Goal: Transaction & Acquisition: Book appointment/travel/reservation

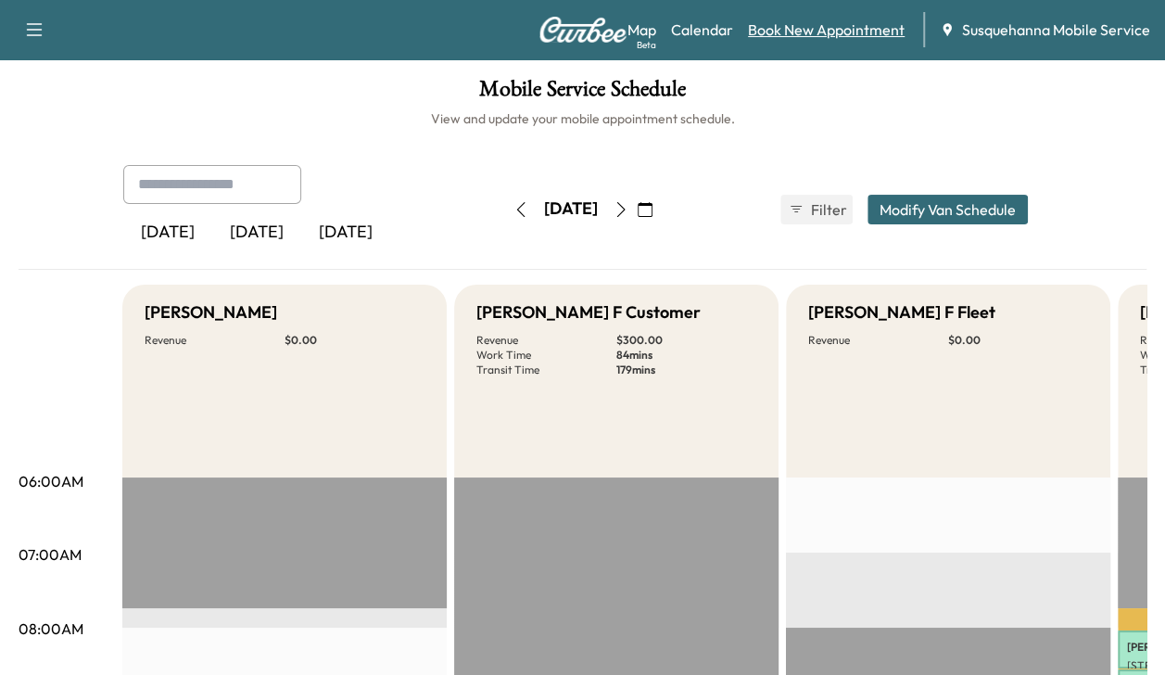
click at [783, 33] on link "Book New Appointment" at bounding box center [826, 30] width 157 height 22
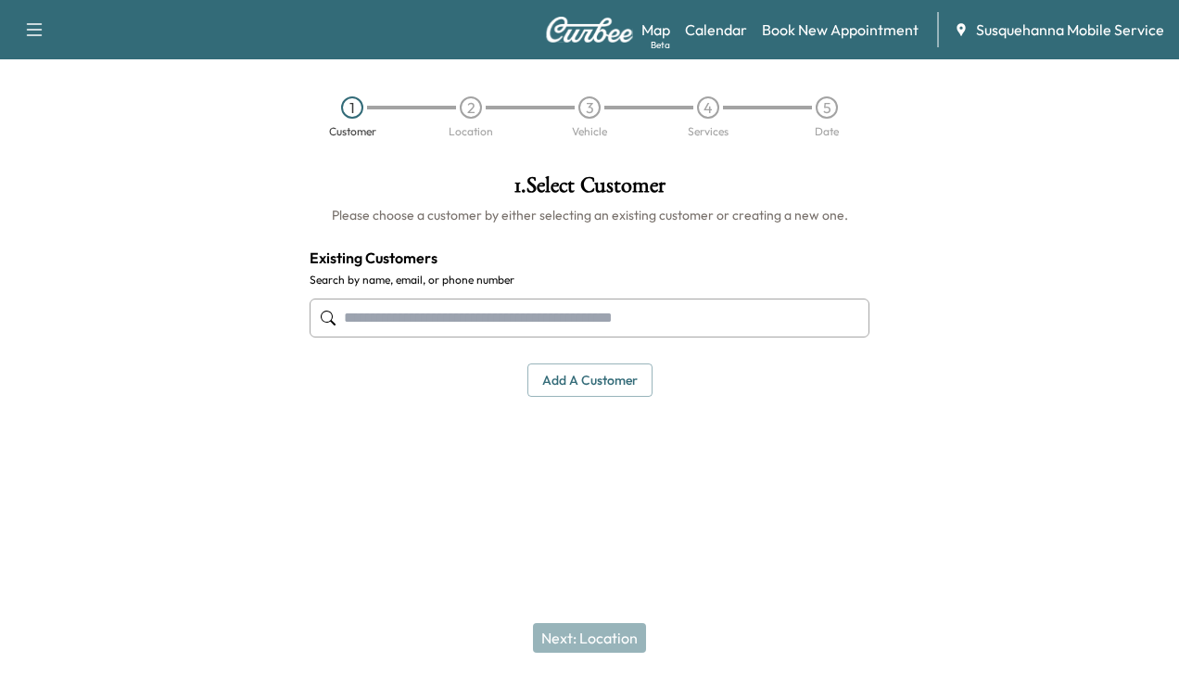
click at [487, 318] on input "text" at bounding box center [590, 317] width 560 height 39
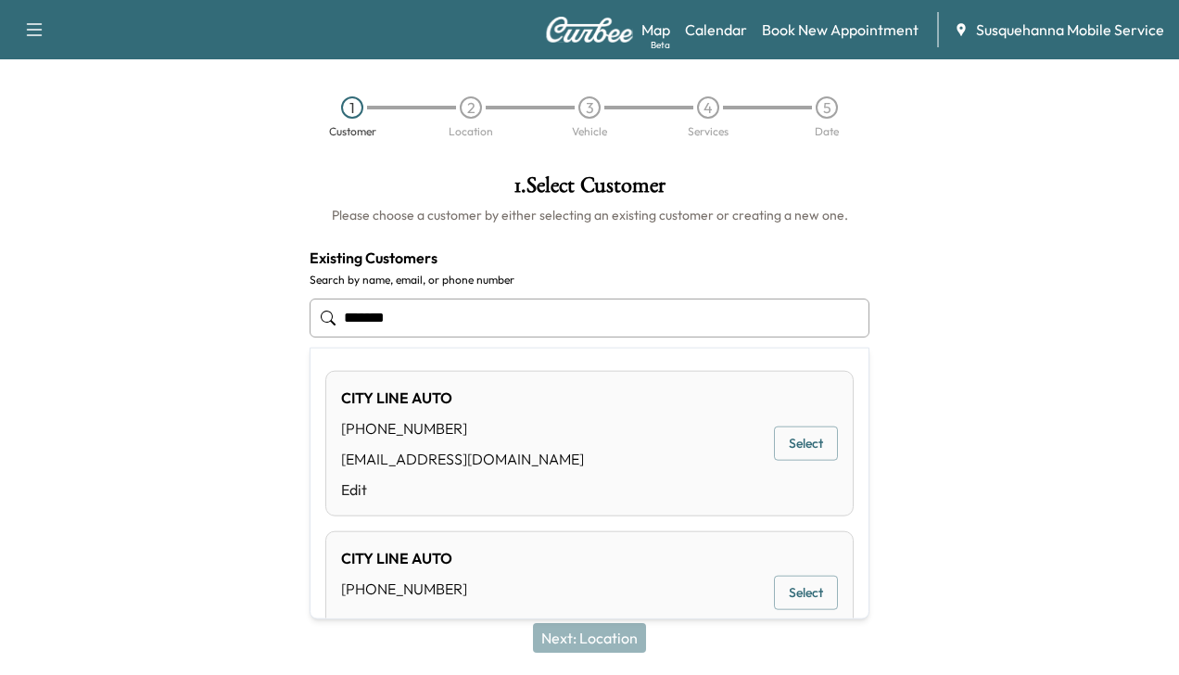
click at [782, 436] on button "Select" at bounding box center [806, 443] width 64 height 34
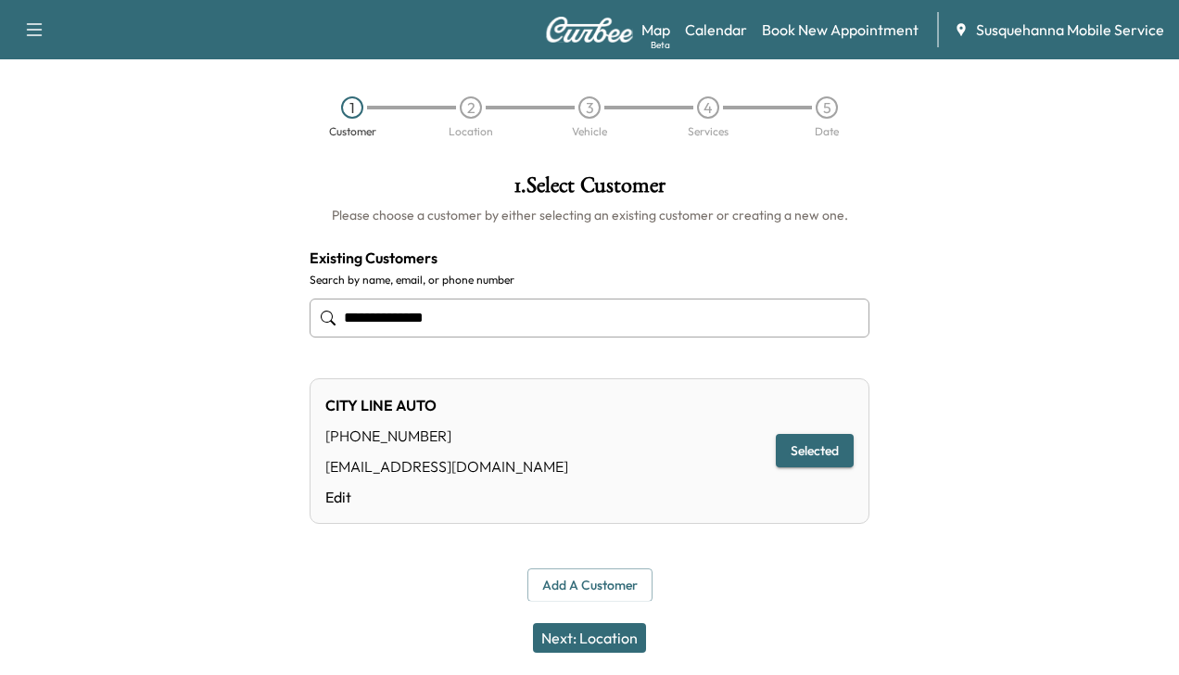
type input "**********"
click at [580, 636] on button "Next: Location" at bounding box center [589, 638] width 113 height 30
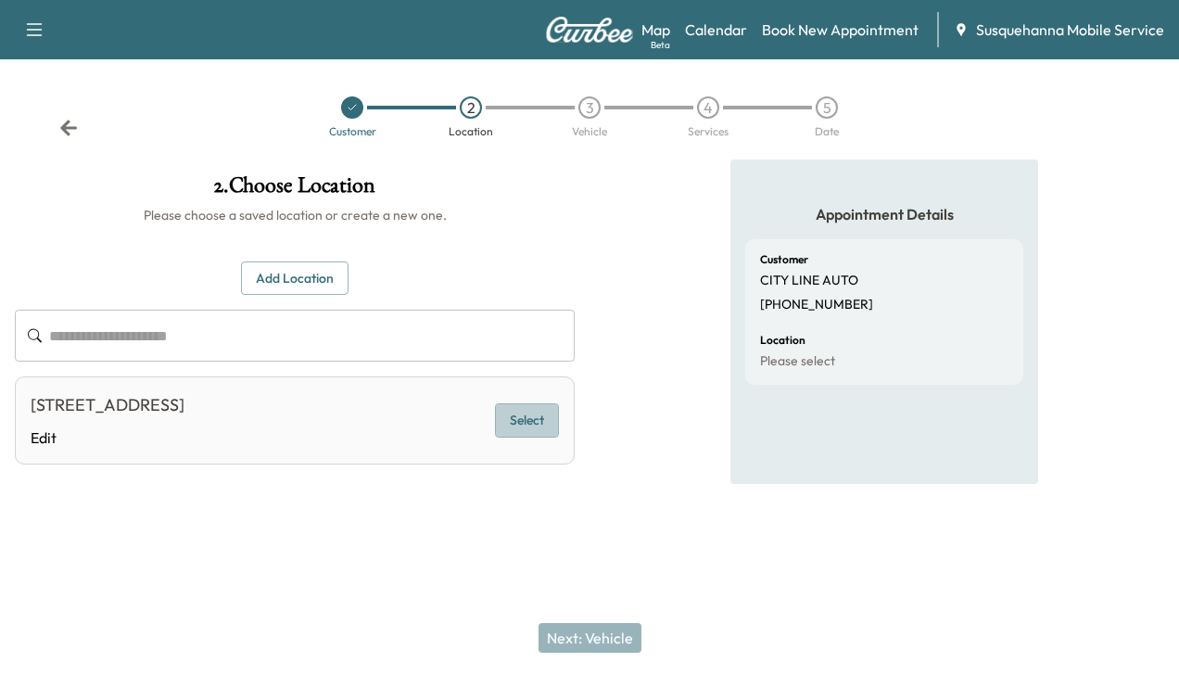
click at [517, 415] on button "Select" at bounding box center [527, 420] width 64 height 34
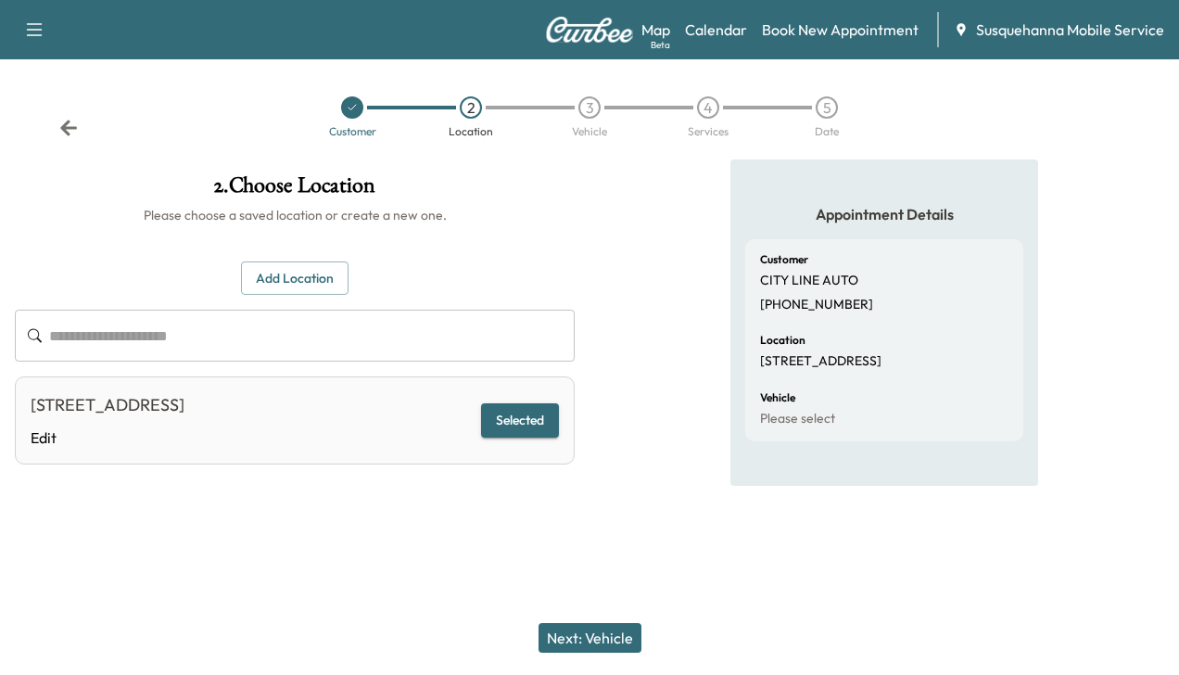
click at [582, 647] on button "Next: Vehicle" at bounding box center [589, 638] width 103 height 30
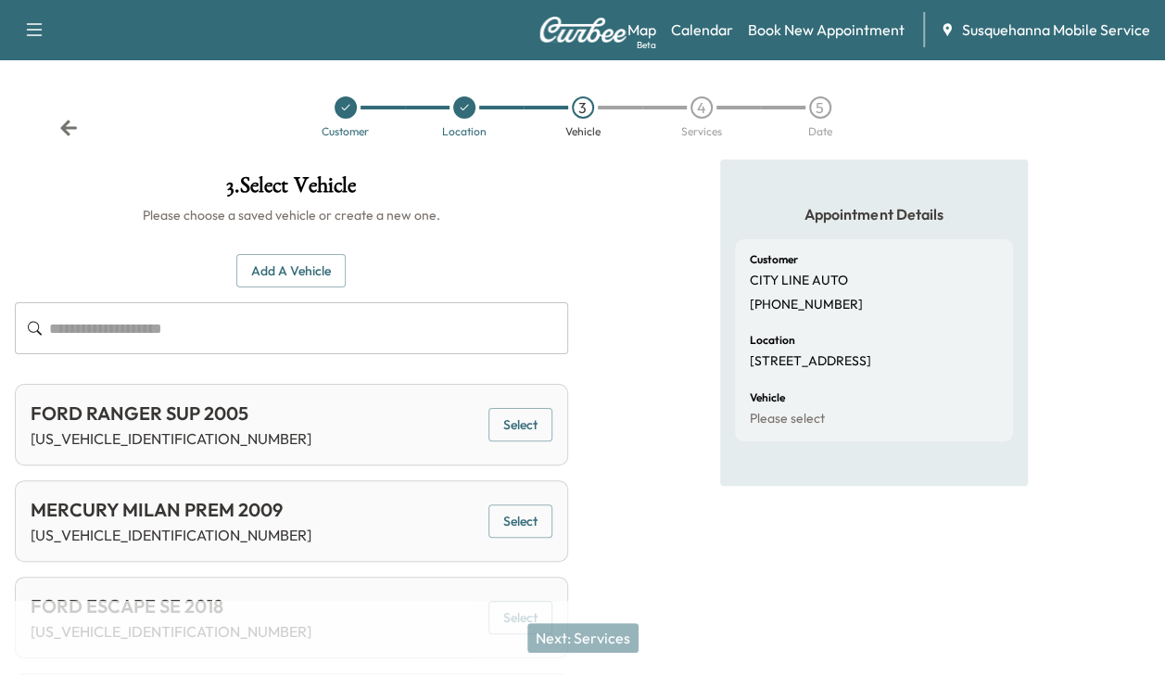
click at [284, 265] on button "Add a Vehicle" at bounding box center [290, 271] width 109 height 34
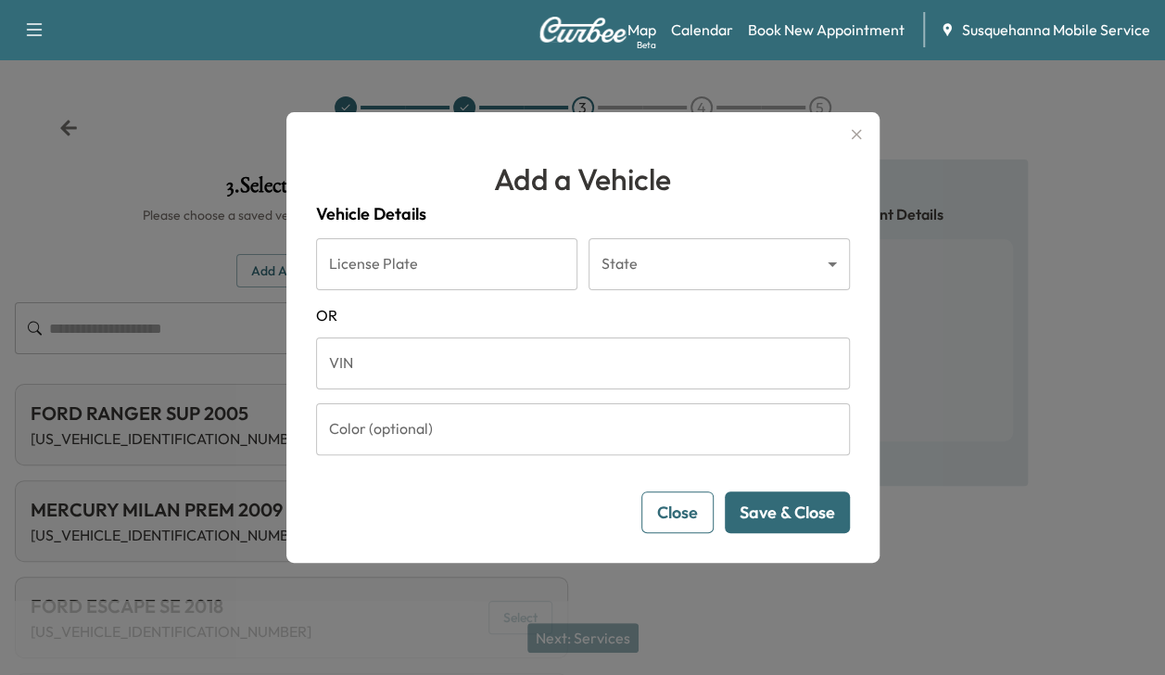
click at [354, 362] on input "VIN" at bounding box center [583, 363] width 534 height 52
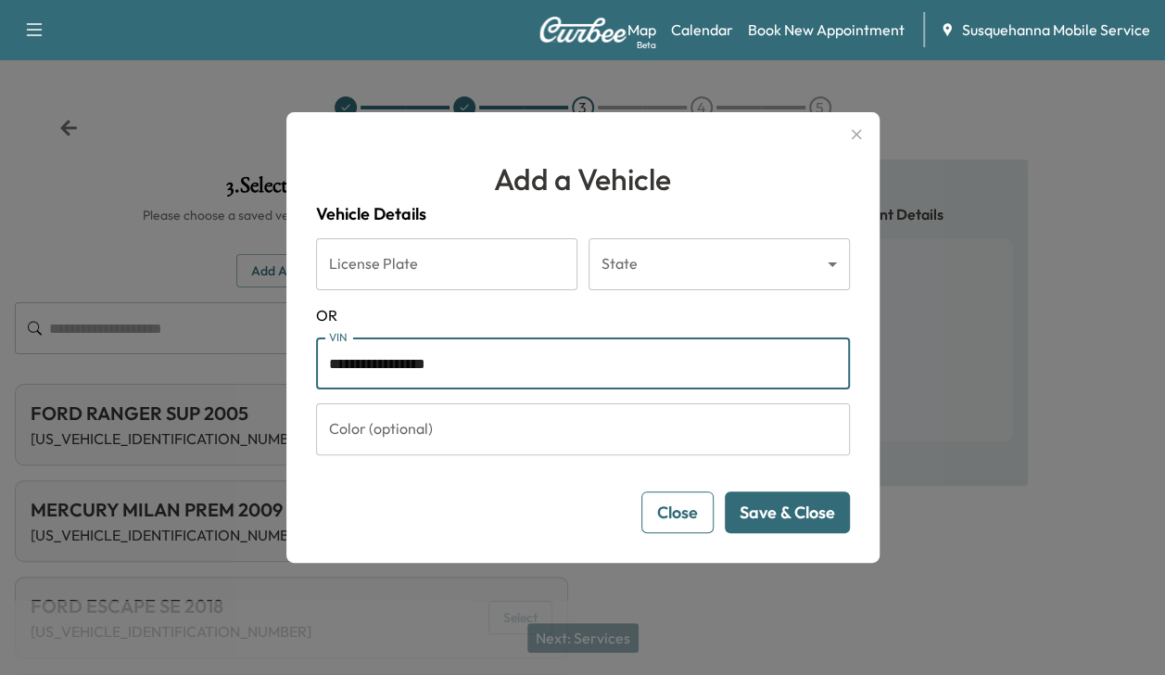
type input "**********"
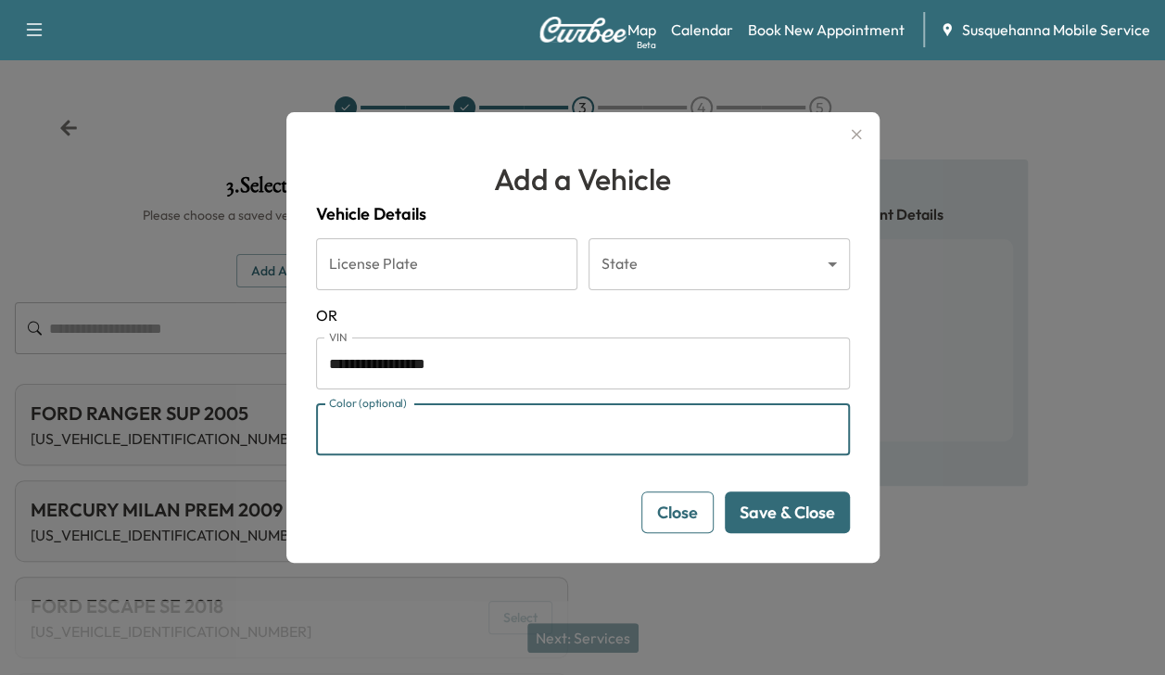
click at [718, 431] on input "Color (optional)" at bounding box center [583, 429] width 534 height 52
type input "******"
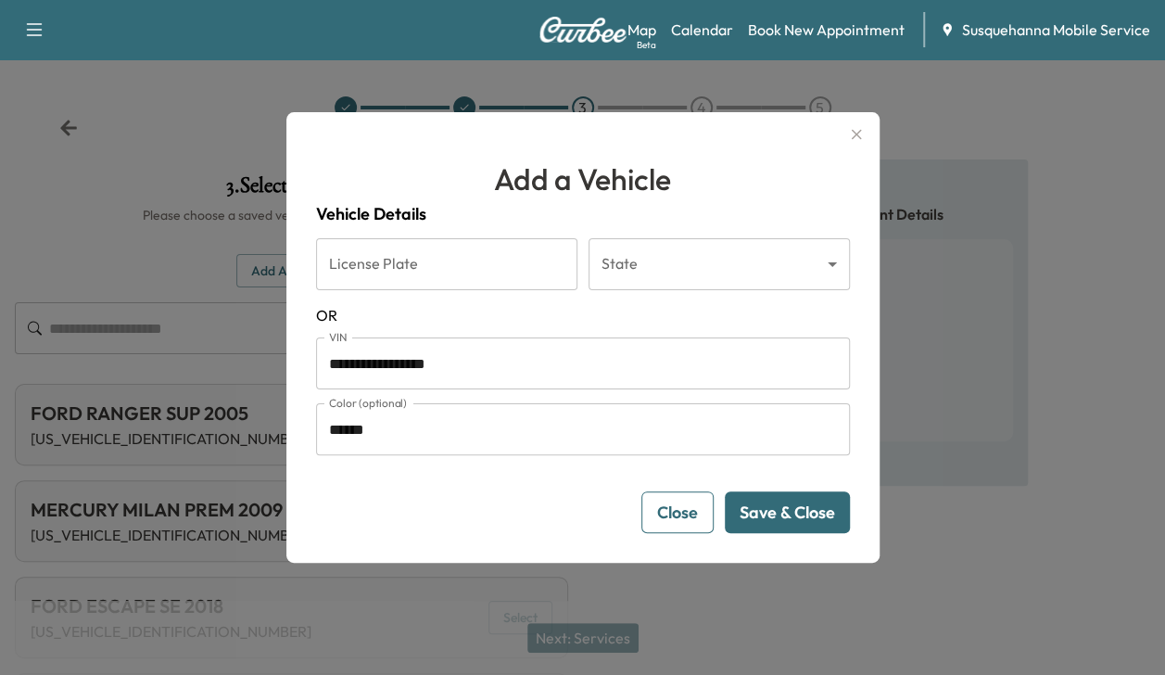
click at [816, 522] on button "Save & Close" at bounding box center [787, 512] width 125 height 42
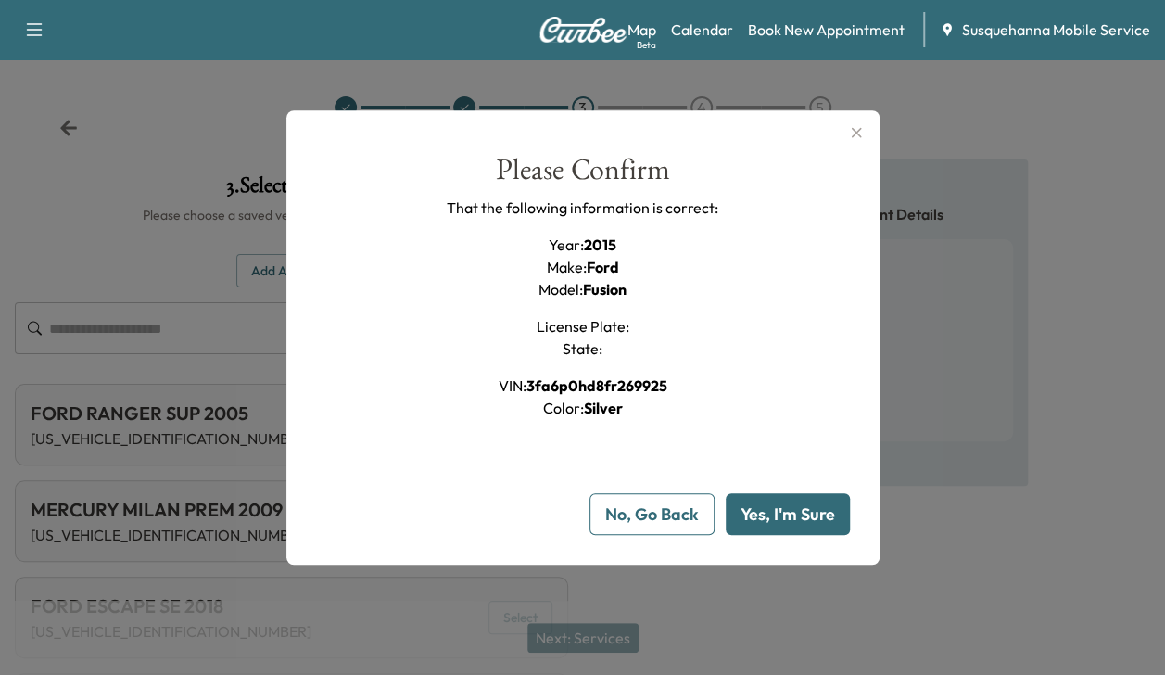
click at [816, 522] on button "Yes, I'm Sure" at bounding box center [788, 514] width 124 height 42
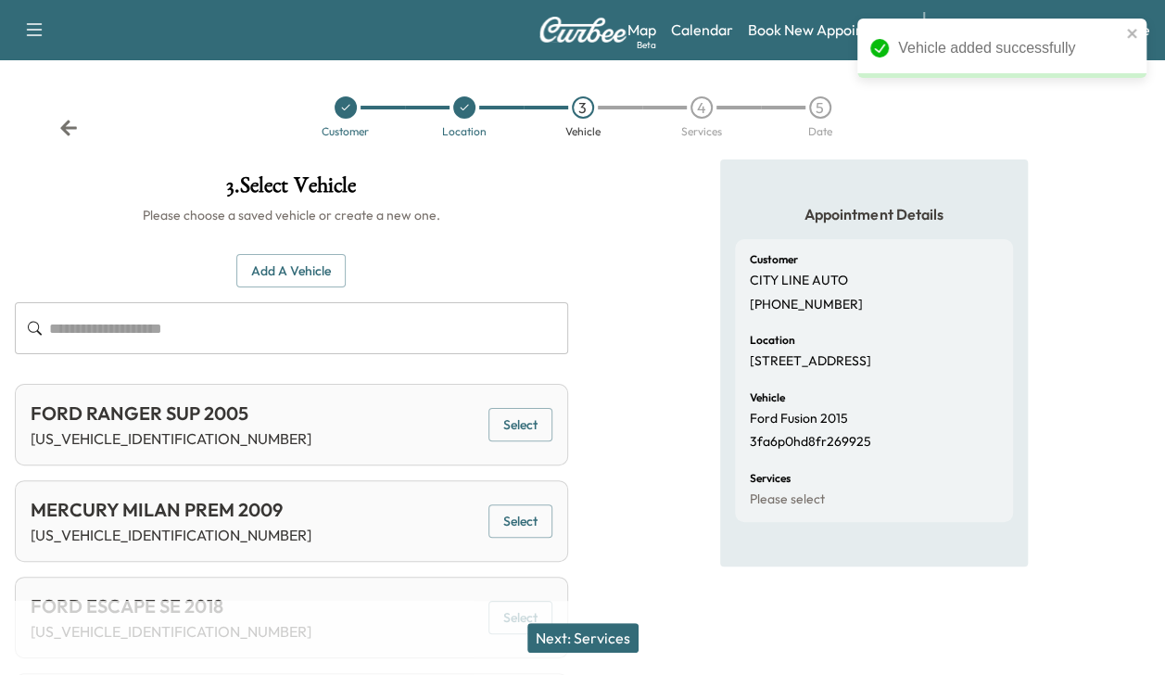
click at [612, 637] on button "Next: Services" at bounding box center [582, 638] width 111 height 30
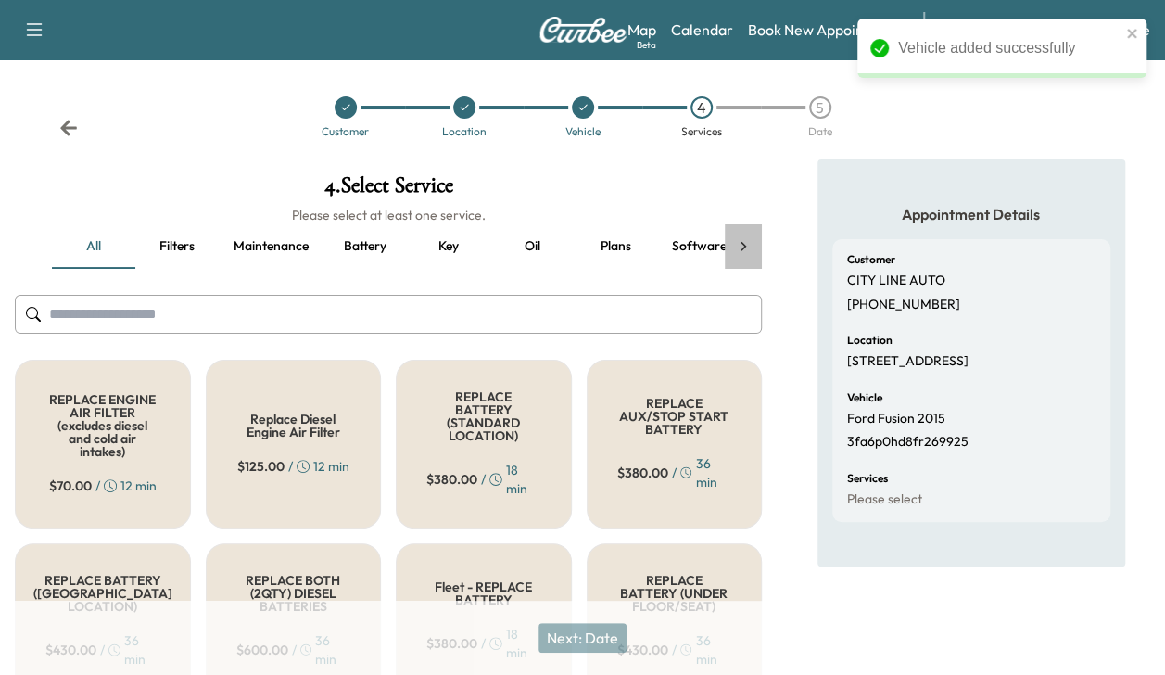
click at [741, 248] on icon at bounding box center [743, 246] width 19 height 19
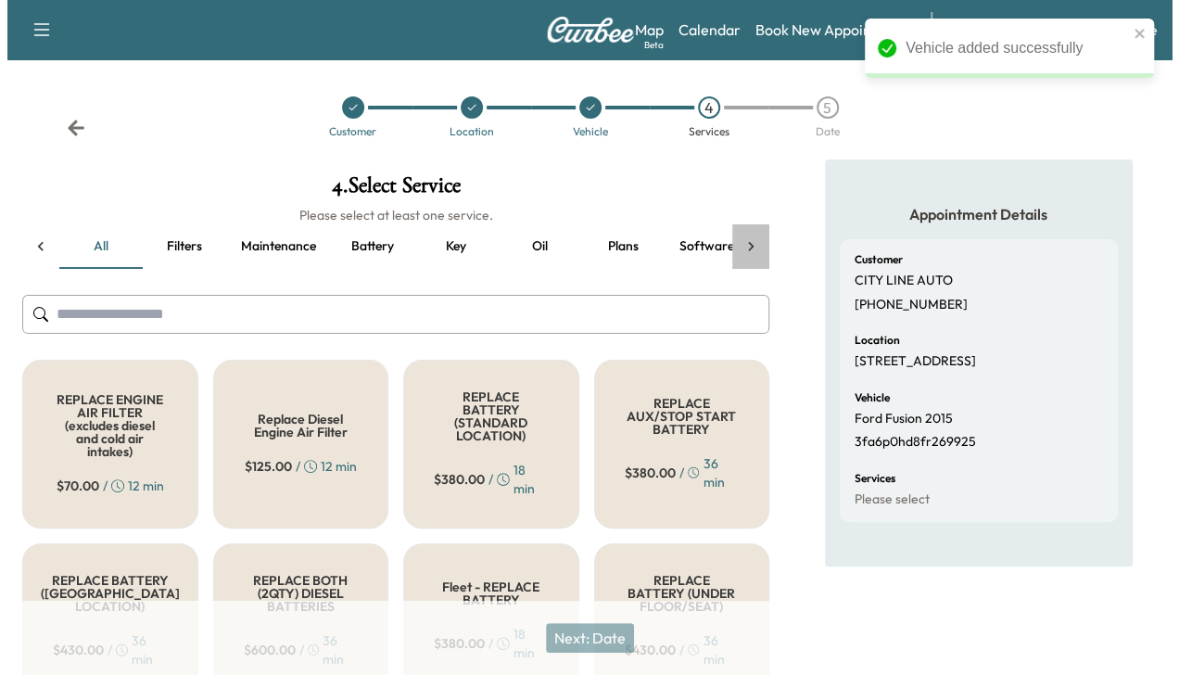
scroll to position [0, 319]
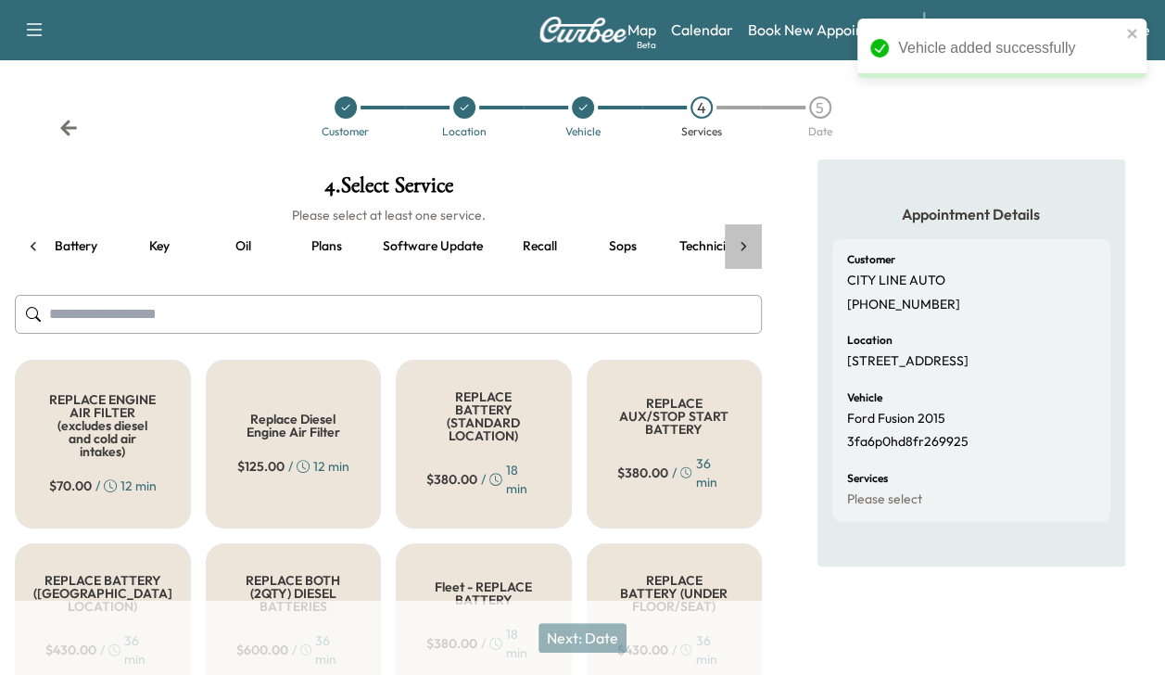
click at [741, 248] on div "all Filters Maintenance Battery Key Oil Plans Software update Recall Sops Techn…" at bounding box center [388, 246] width 747 height 44
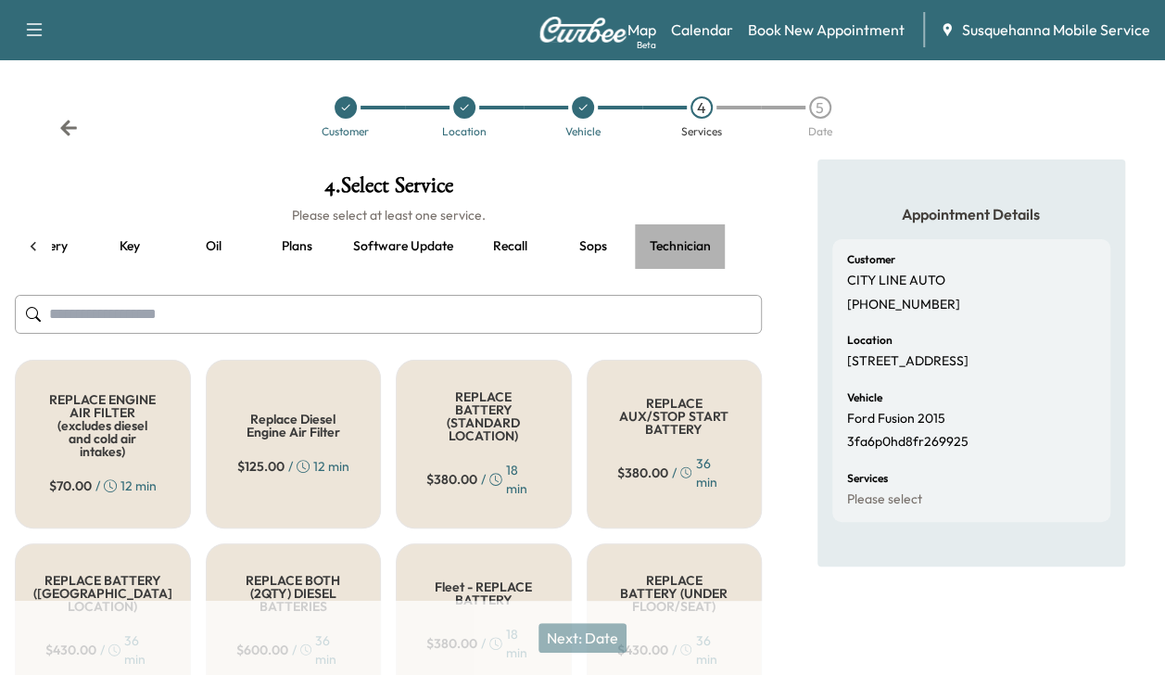
click at [663, 246] on button "Technician" at bounding box center [680, 246] width 91 height 44
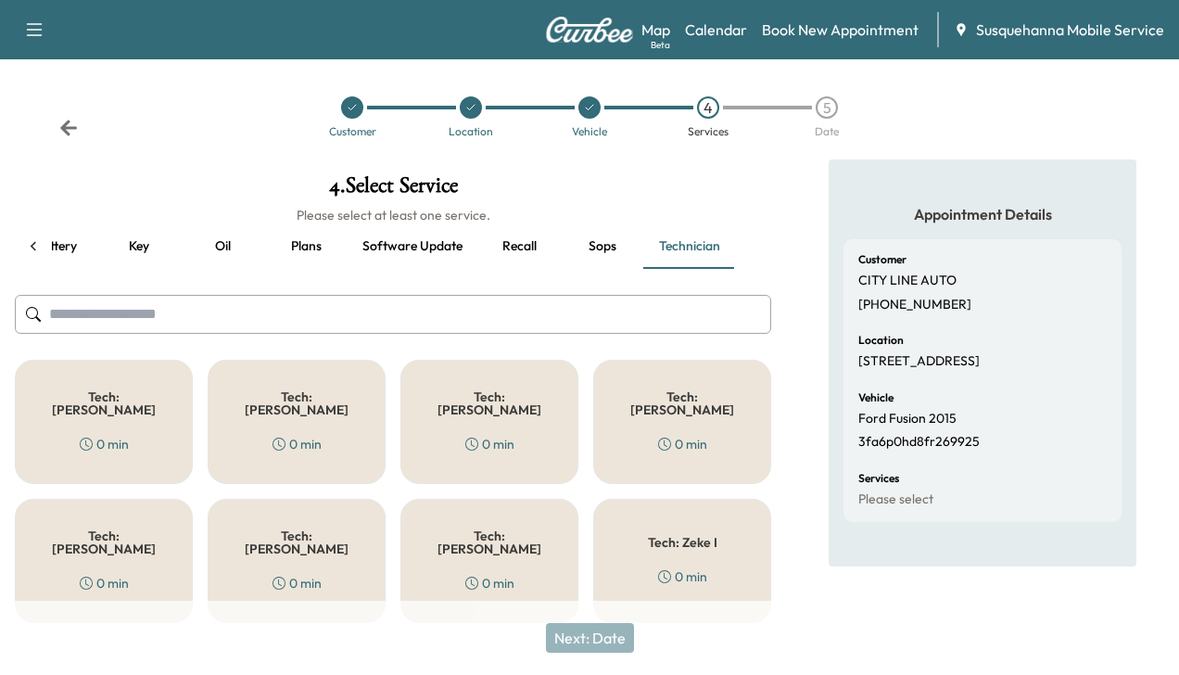
click at [526, 517] on div "Tech: [PERSON_NAME] 0 min" at bounding box center [489, 561] width 178 height 124
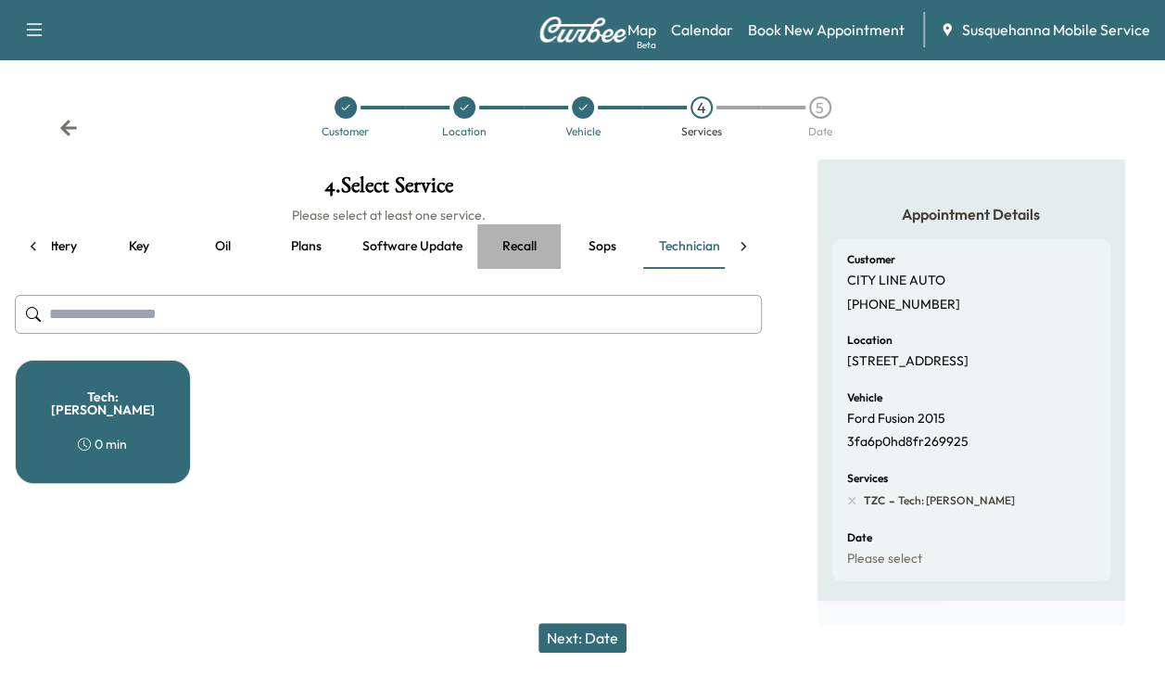
click at [524, 248] on button "Recall" at bounding box center [518, 246] width 83 height 44
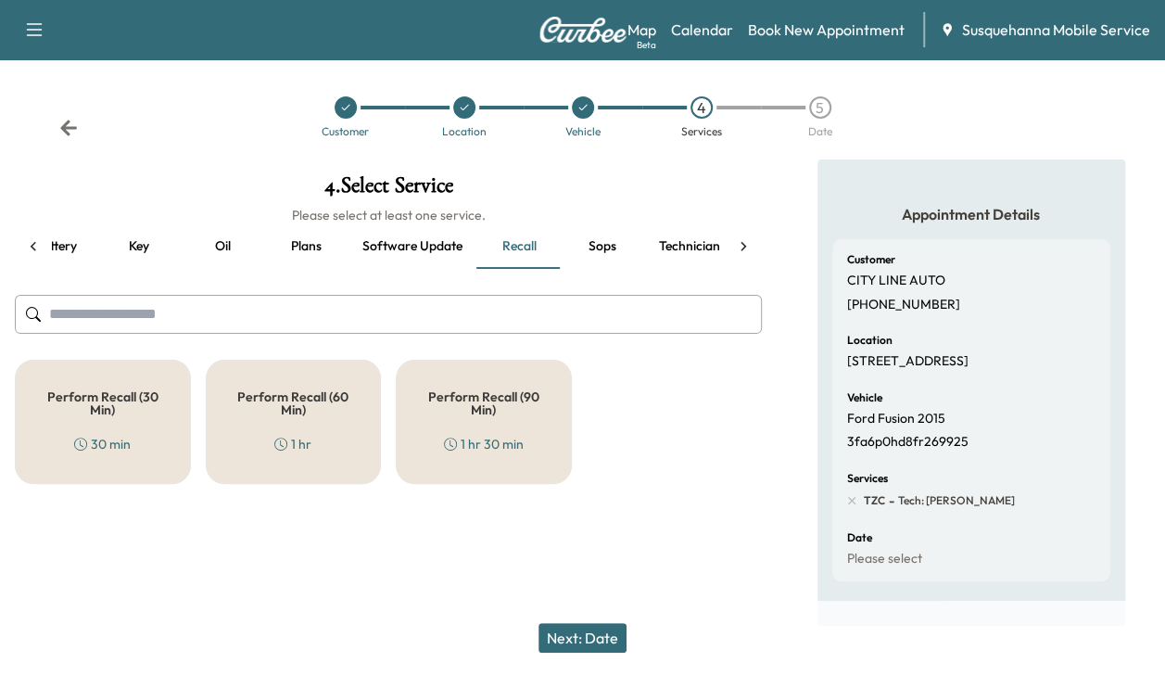
click at [282, 411] on h5 "Perform Recall (60 Min)" at bounding box center [293, 403] width 115 height 26
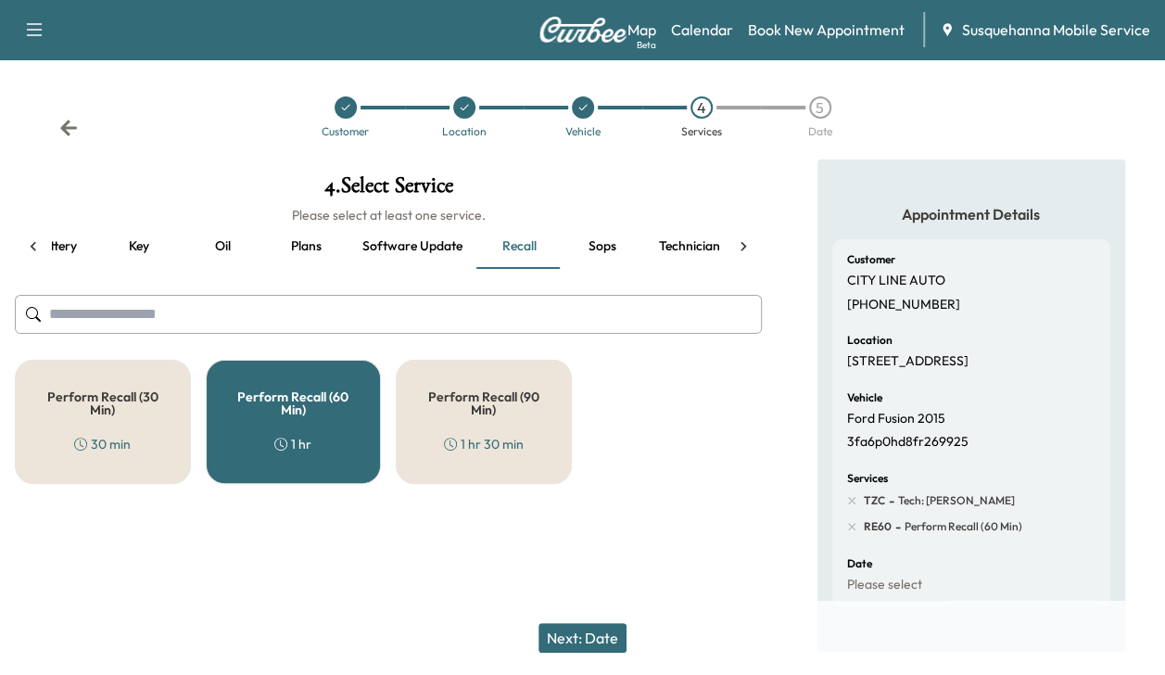
click at [593, 635] on button "Next: Date" at bounding box center [582, 638] width 88 height 30
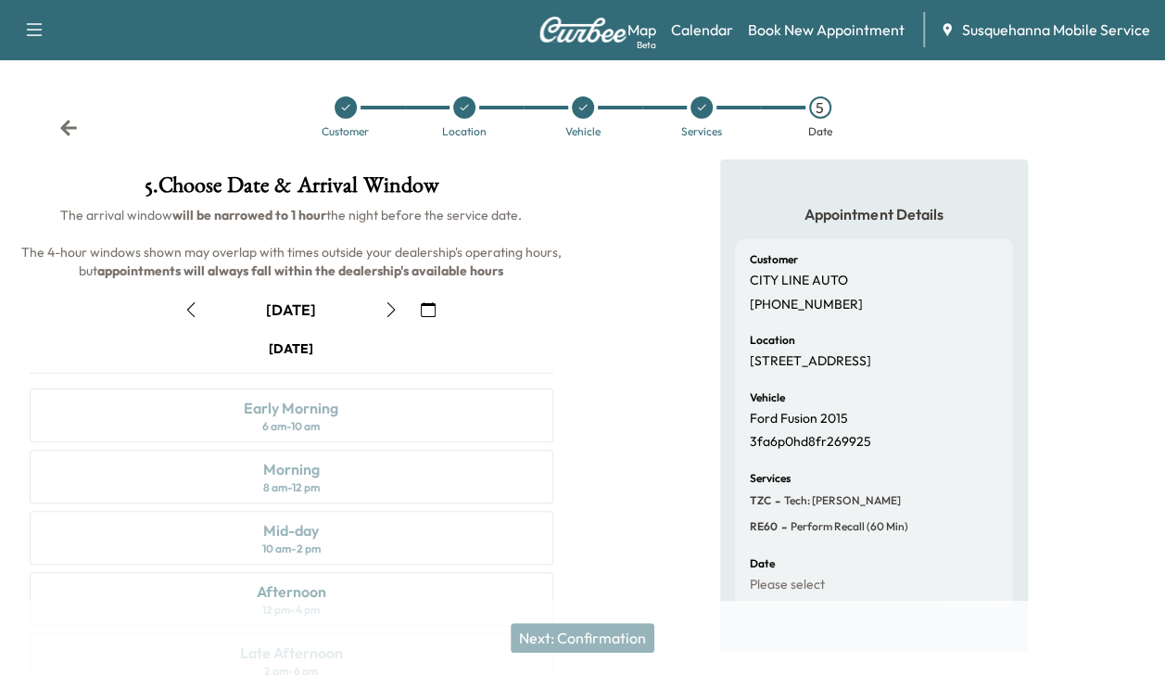
click at [429, 308] on icon "button" at bounding box center [428, 309] width 15 height 15
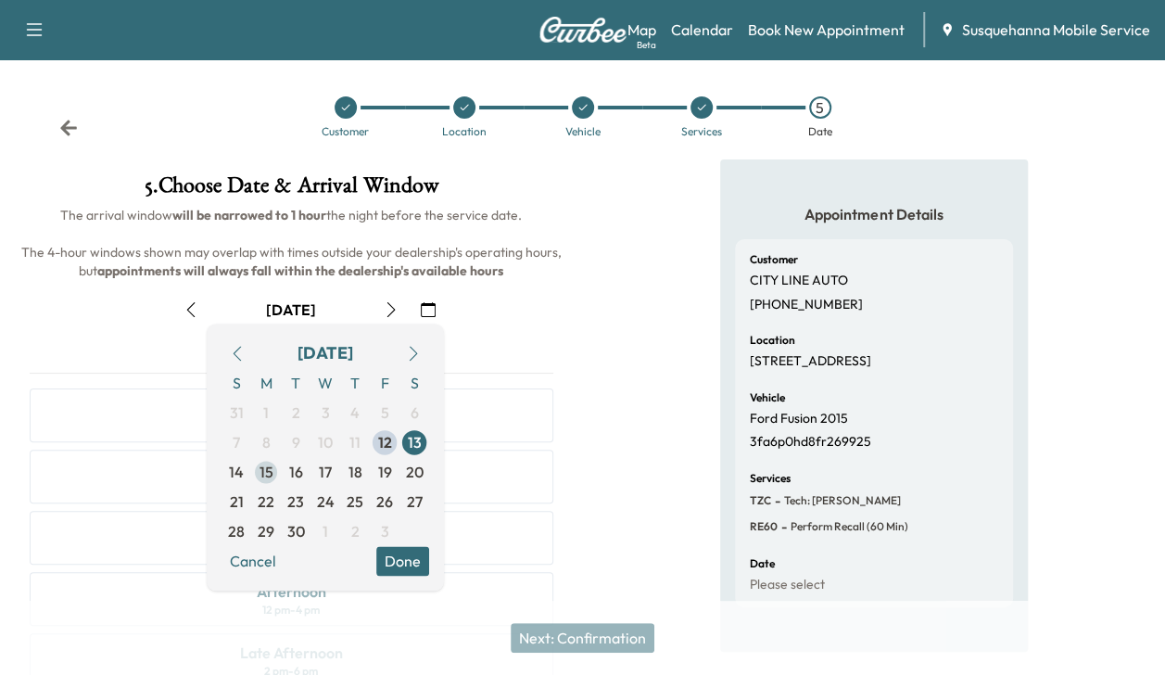
click at [270, 475] on span "15" at bounding box center [266, 472] width 14 height 22
click at [406, 554] on button "Done" at bounding box center [402, 561] width 53 height 30
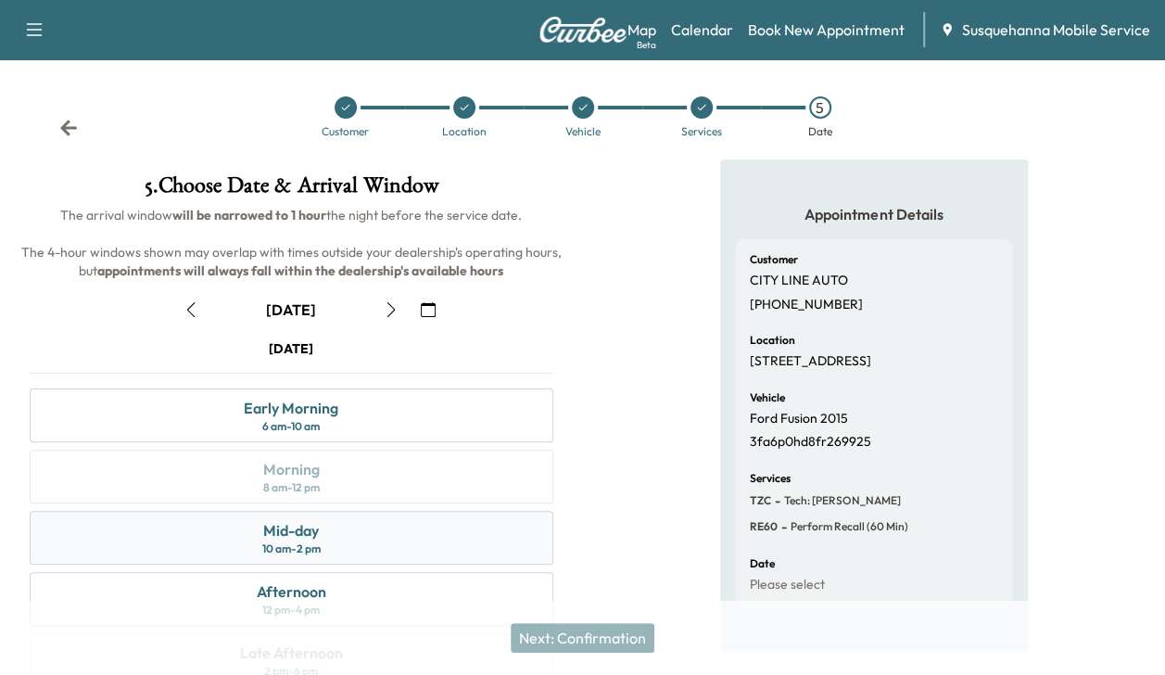
click at [398, 523] on div "Mid-day 10 am - 2 pm" at bounding box center [292, 538] width 524 height 54
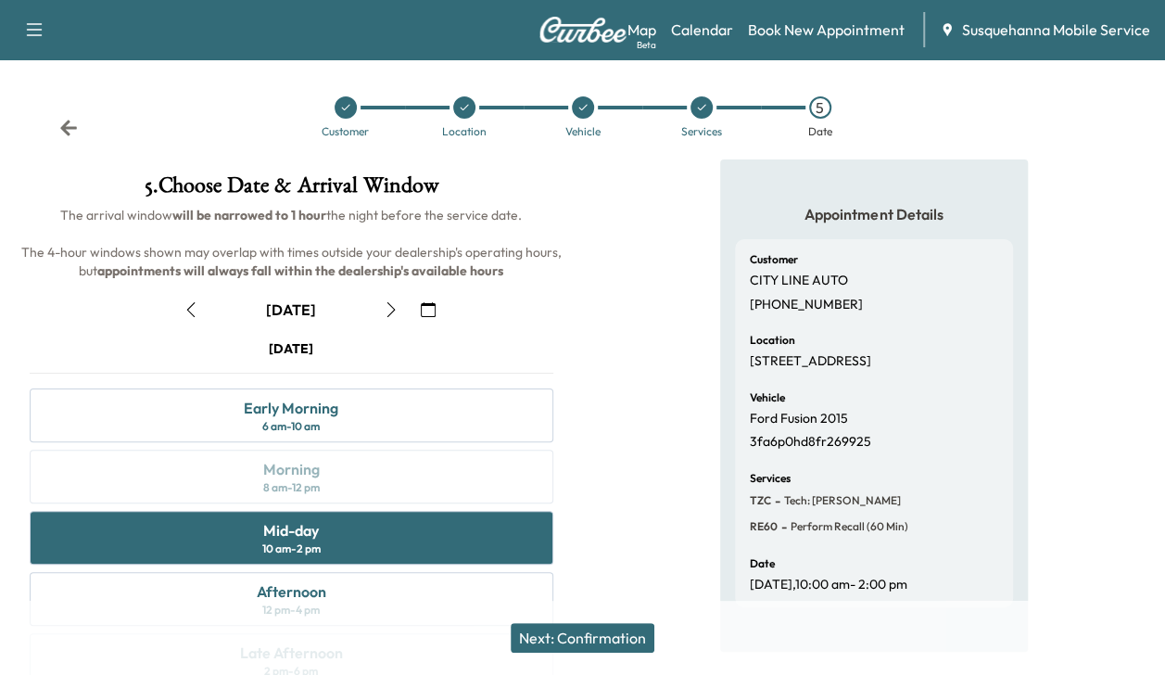
click at [571, 632] on button "Next: Confirmation" at bounding box center [583, 638] width 144 height 30
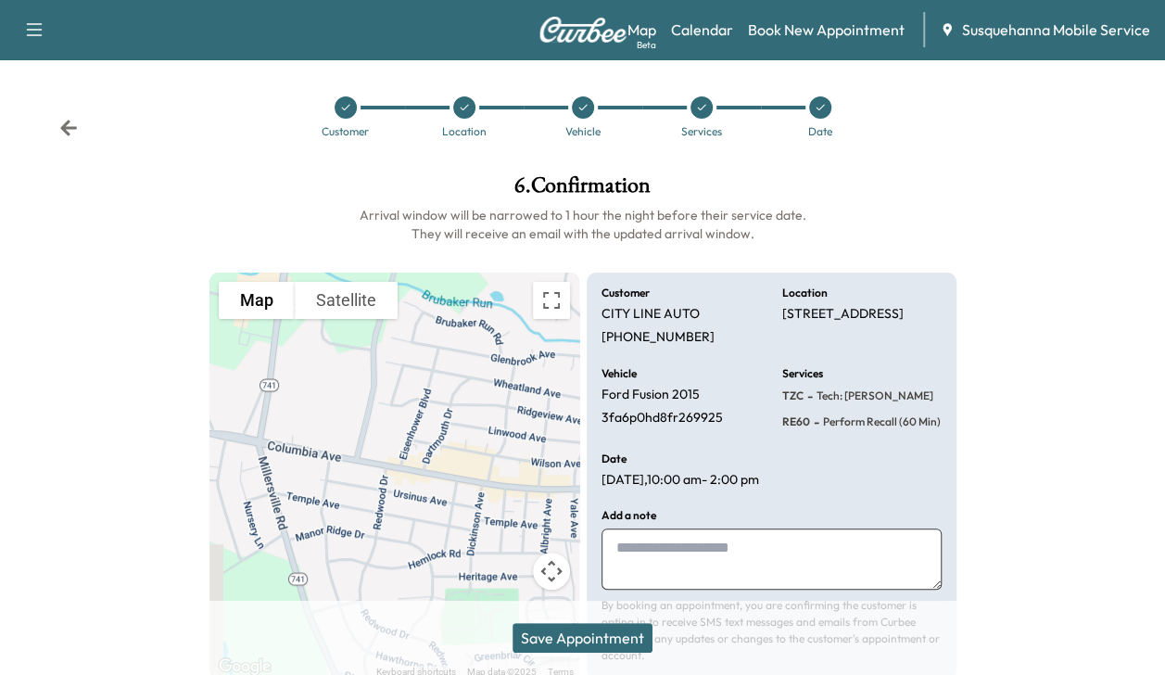
click at [571, 632] on button "Save Appointment" at bounding box center [582, 638] width 140 height 30
